Goal: Task Accomplishment & Management: Manage account settings

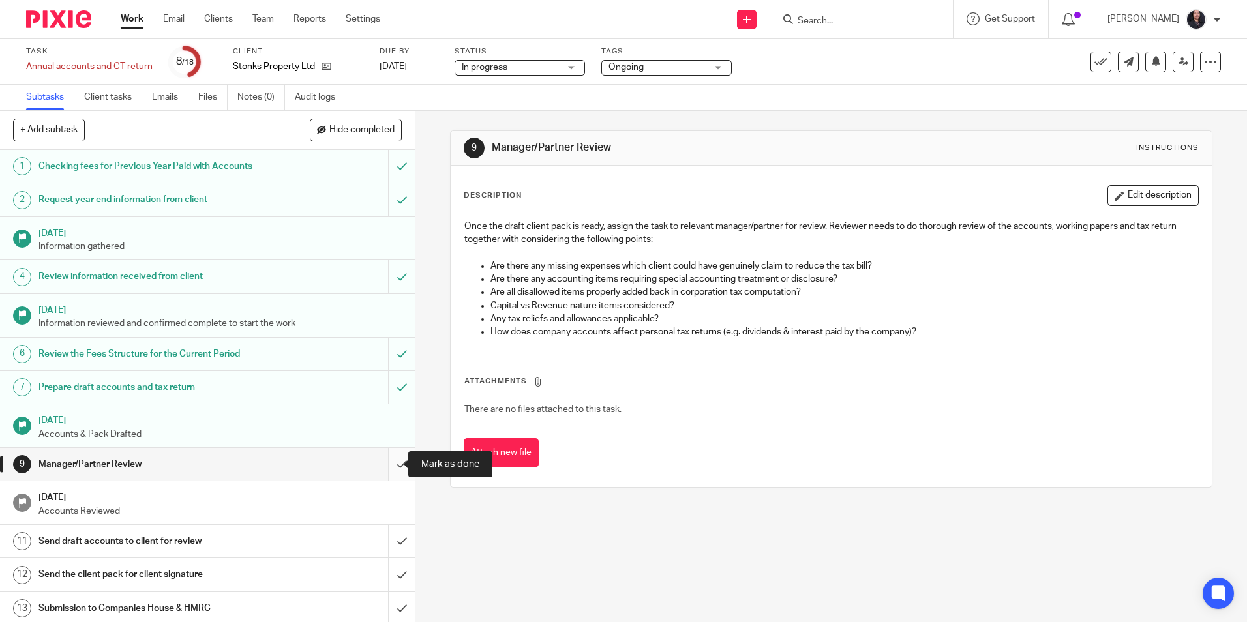
click at [386, 465] on input "submit" at bounding box center [207, 464] width 415 height 33
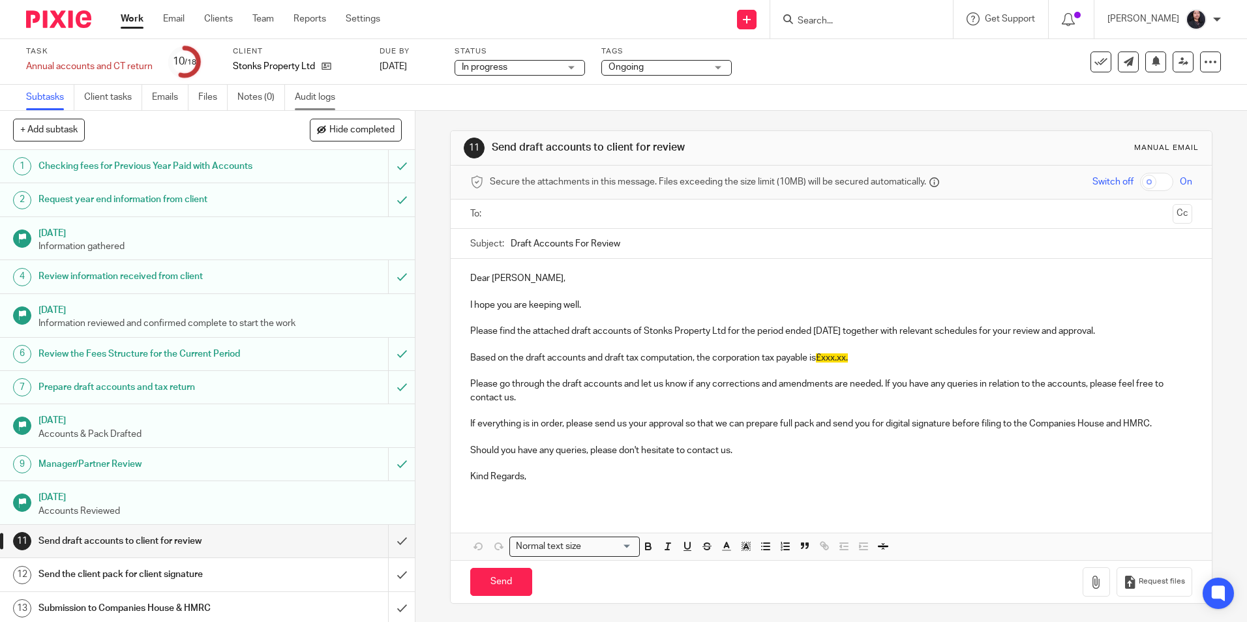
click at [321, 89] on link "Audit logs" at bounding box center [320, 97] width 50 height 25
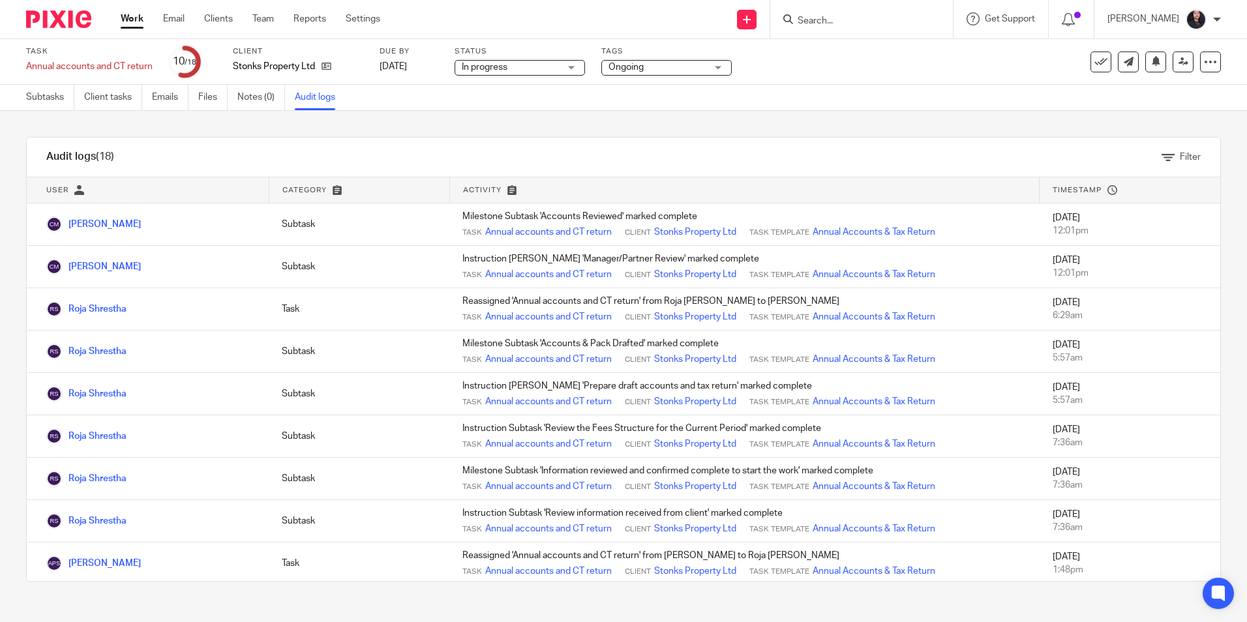
click at [46, 110] on link "Subtasks" at bounding box center [50, 97] width 48 height 25
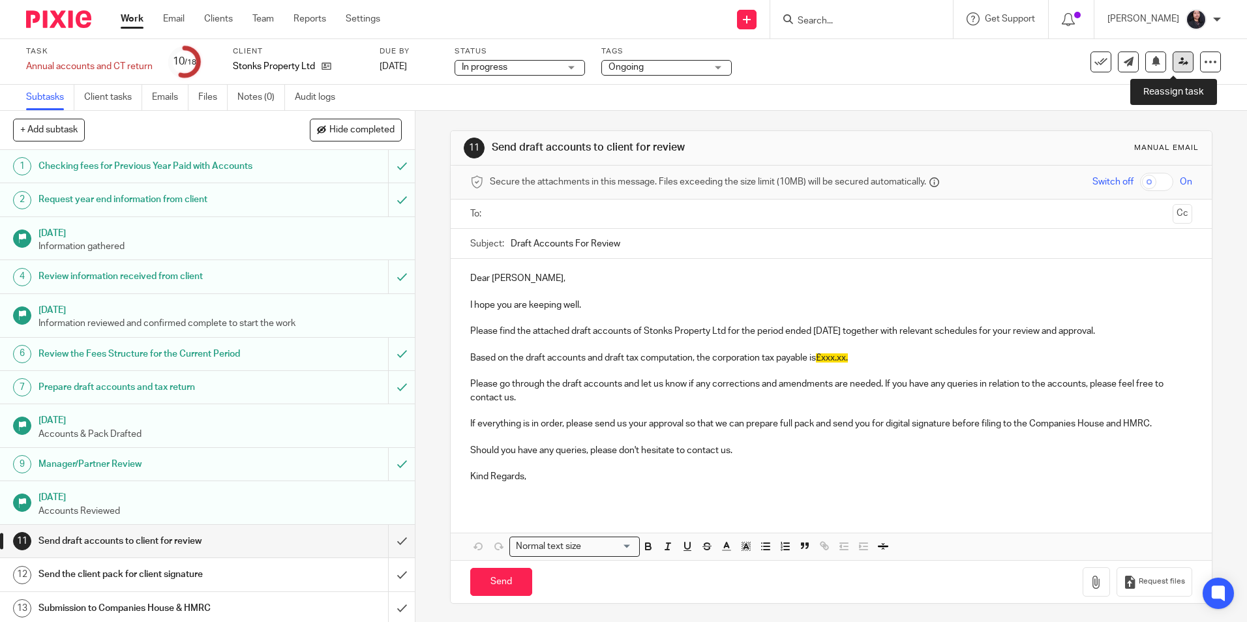
click at [1179, 65] on icon at bounding box center [1184, 62] width 10 height 10
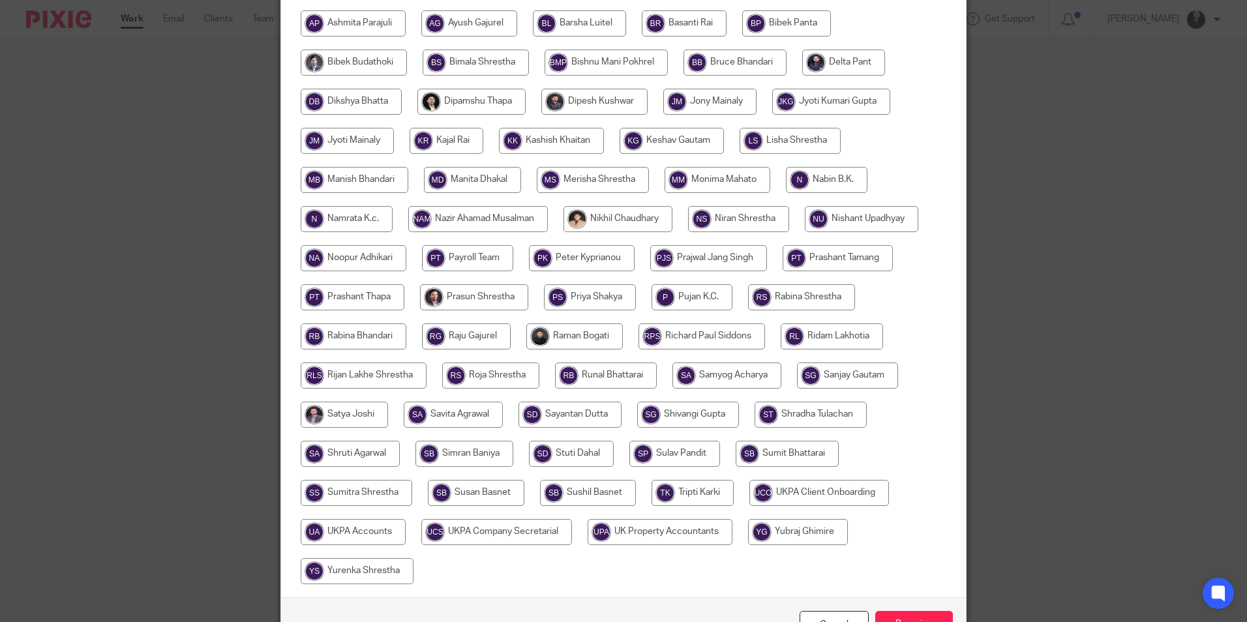
scroll to position [326, 0]
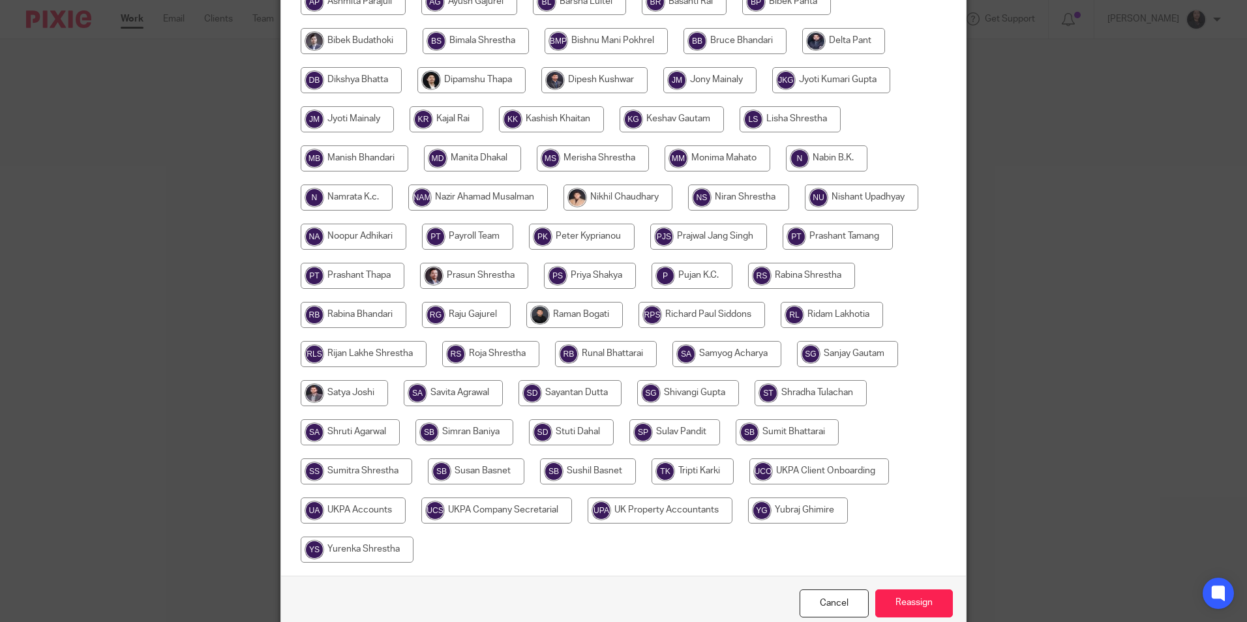
click at [485, 354] on input "radio" at bounding box center [490, 354] width 97 height 26
radio input "true"
click at [913, 600] on input "Reassign" at bounding box center [914, 604] width 78 height 28
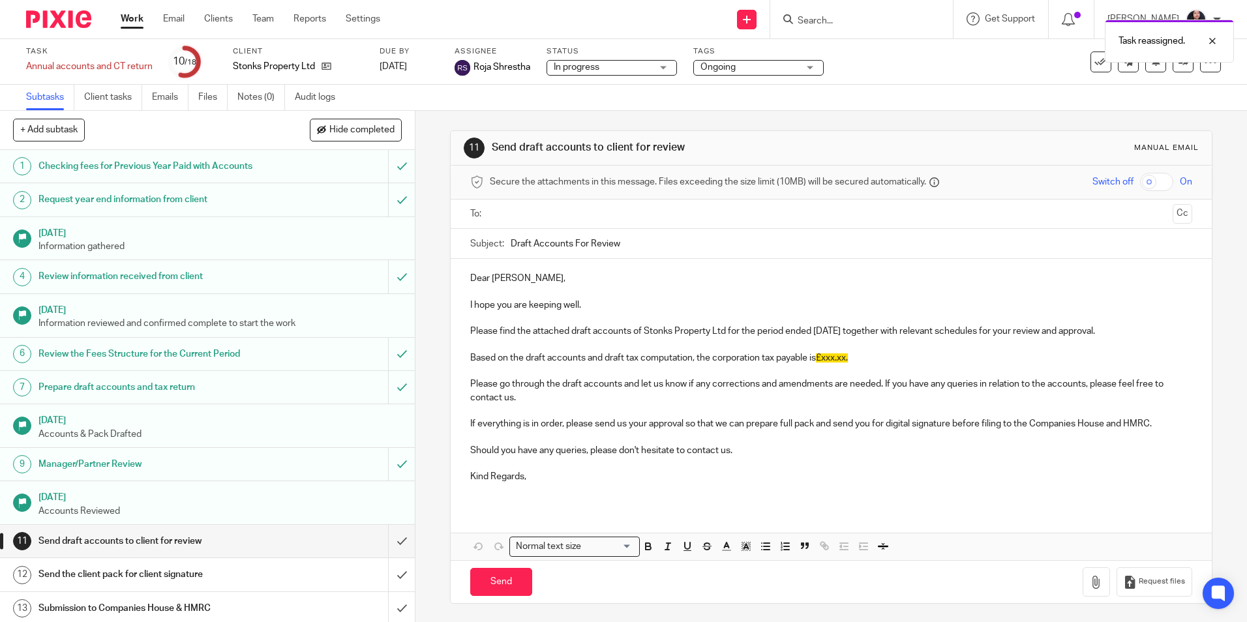
click at [56, 24] on img at bounding box center [58, 19] width 65 height 18
